Goal: Check status

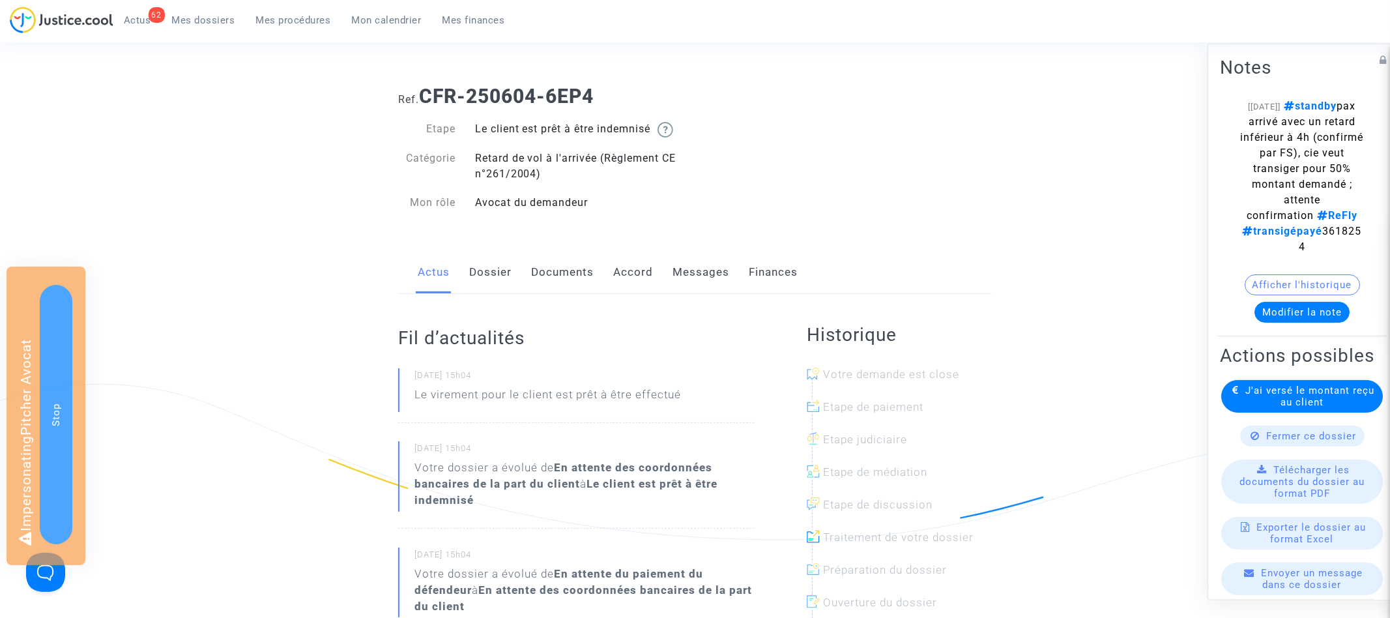
click at [1305, 250] on span "standby pax arrivé avec un retard inférieur à 4h (confirmé par FS), cie veut tr…" at bounding box center [1302, 176] width 123 height 153
copy span "3618254"
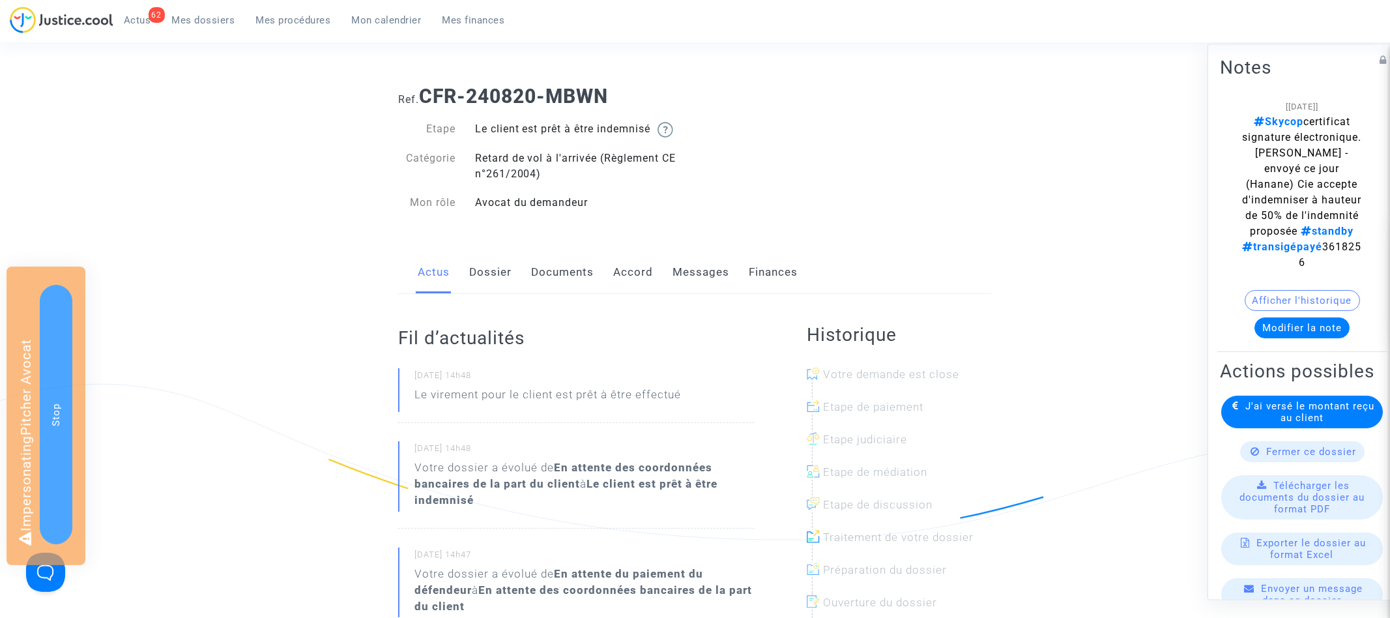
click at [1288, 247] on span "Skycop certificat signature électronique. Laurène - envoyé ce jour (Hanane) Cie…" at bounding box center [1302, 191] width 119 height 153
copy span "3618256"
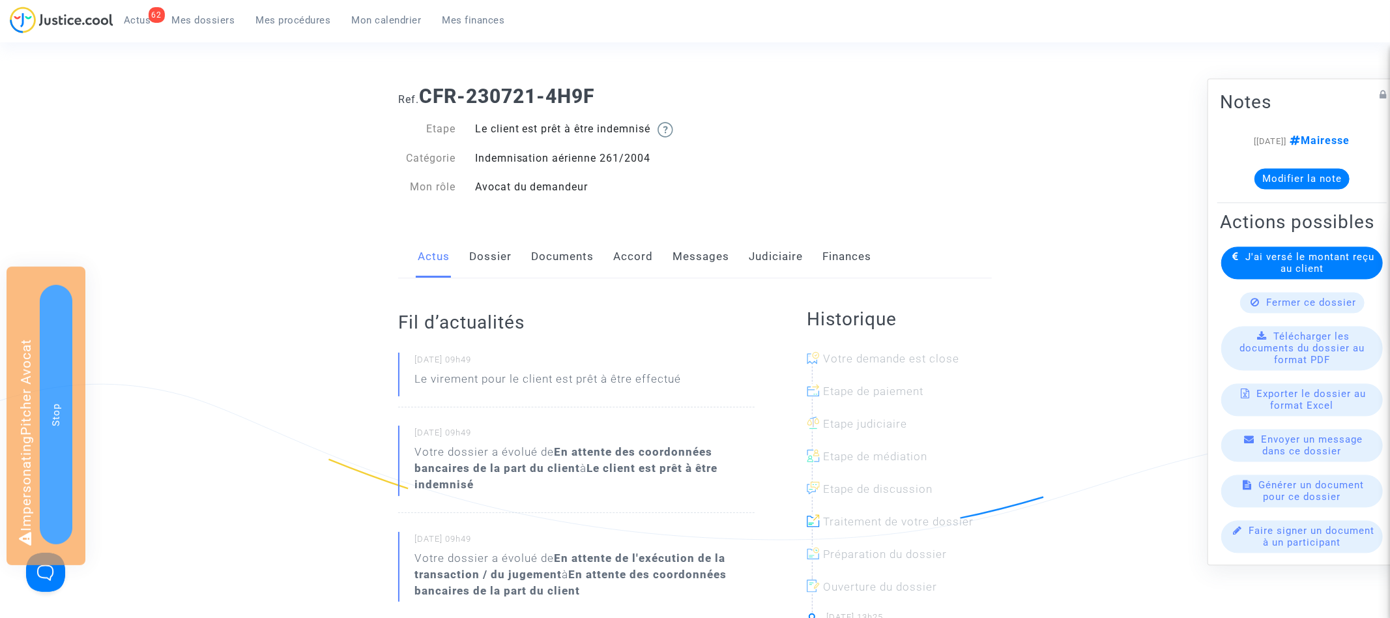
click at [799, 256] on link "Judiciaire" at bounding box center [776, 256] width 54 height 43
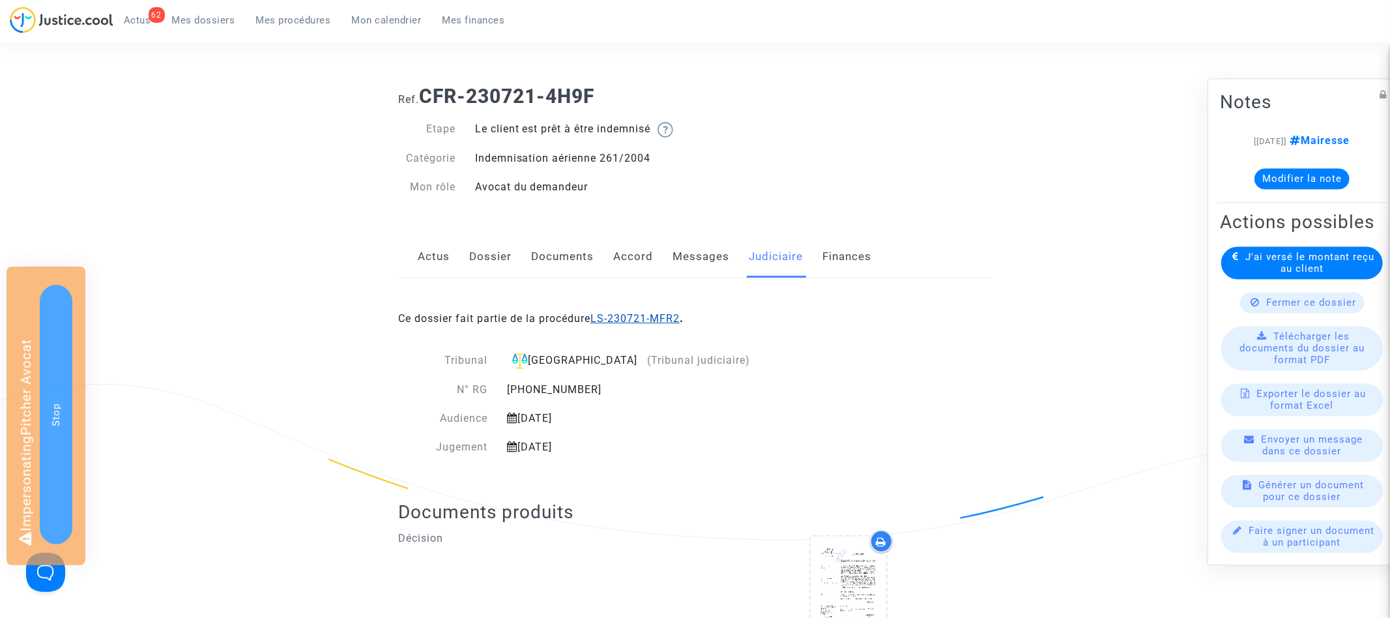
click at [674, 317] on link "LS-230721-MFR2" at bounding box center [634, 318] width 89 height 12
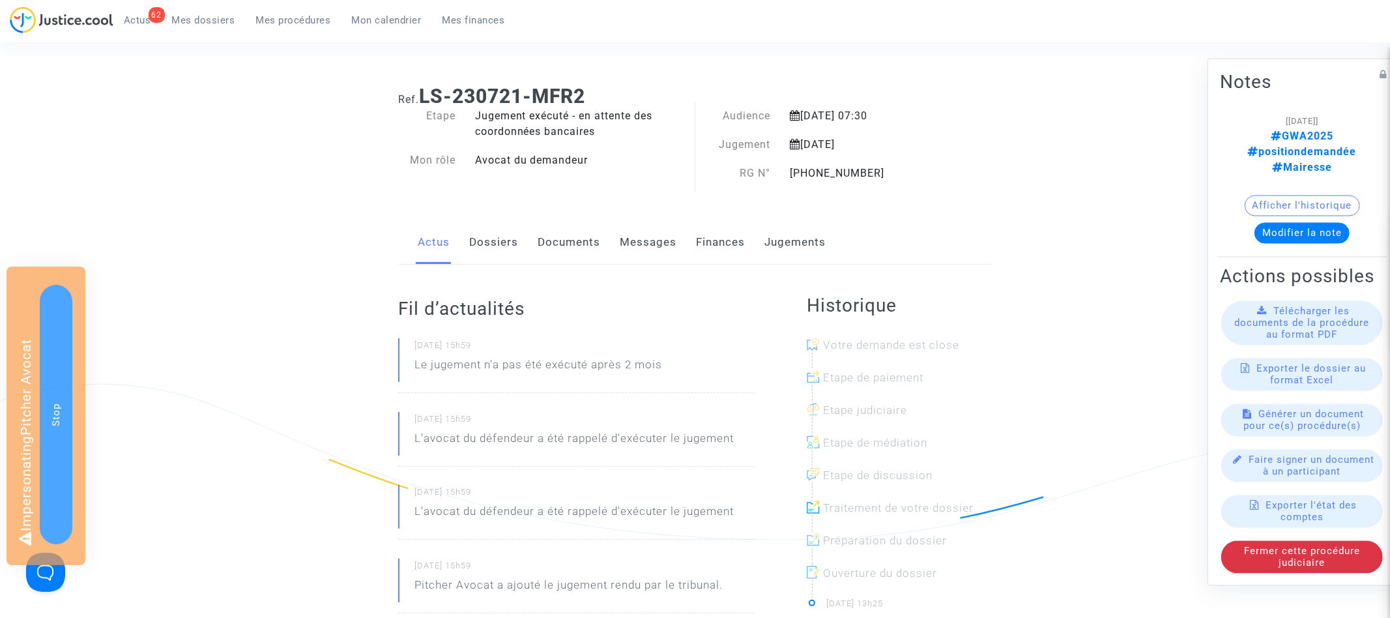
click at [1303, 195] on button "Afficher l'historique" at bounding box center [1302, 205] width 115 height 21
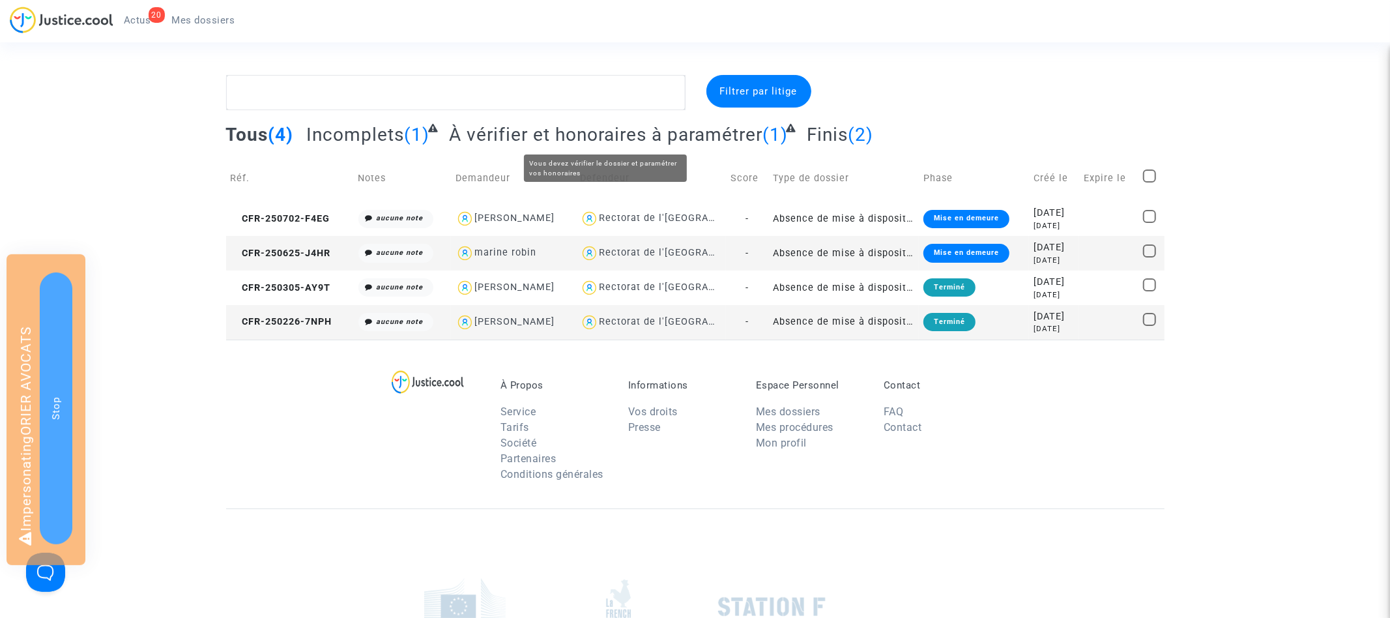
click at [481, 130] on span "À vérifier et honoraires à paramétrer" at bounding box center [605, 135] width 313 height 22
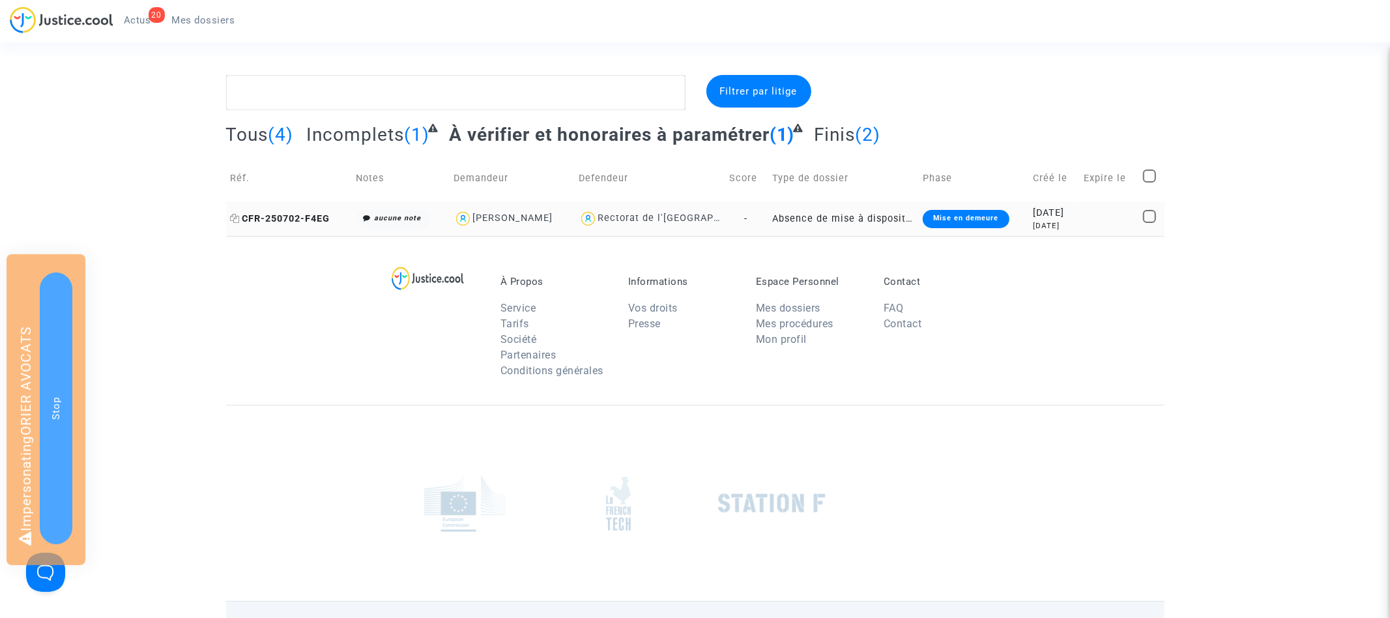
click at [281, 222] on span "CFR-250702-F4EG" at bounding box center [281, 218] width 100 height 11
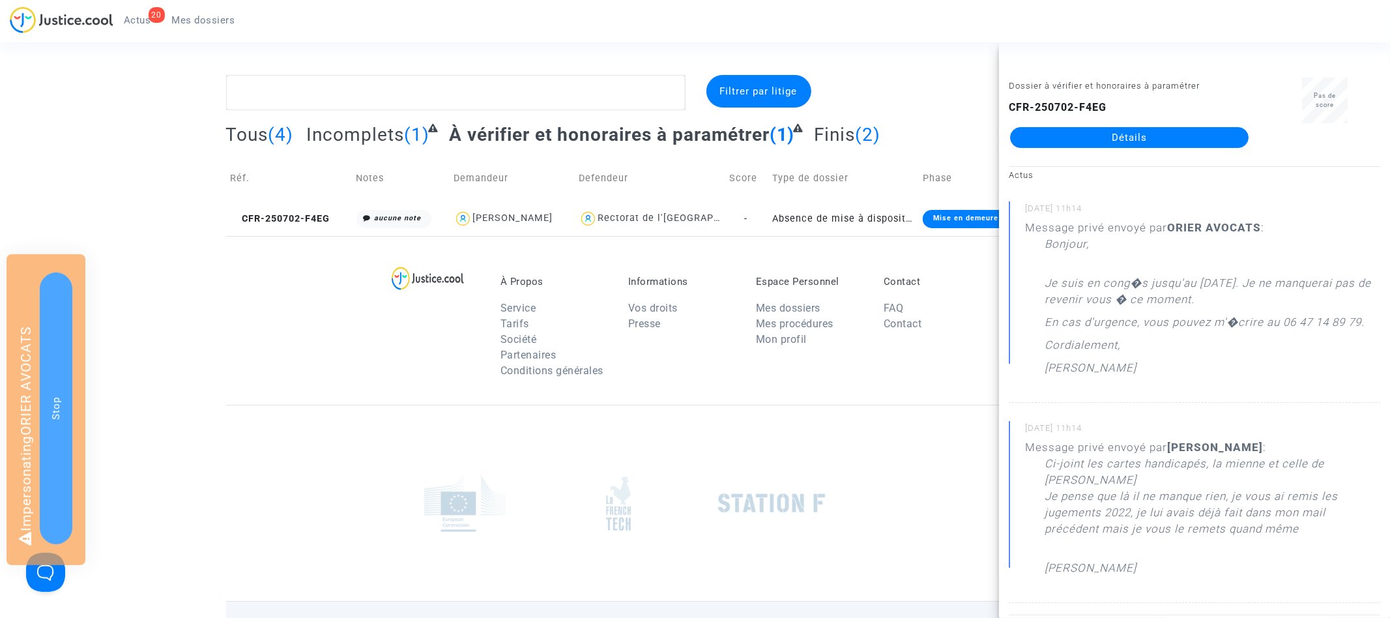
scroll to position [414, 0]
